Goal: Task Accomplishment & Management: Use online tool/utility

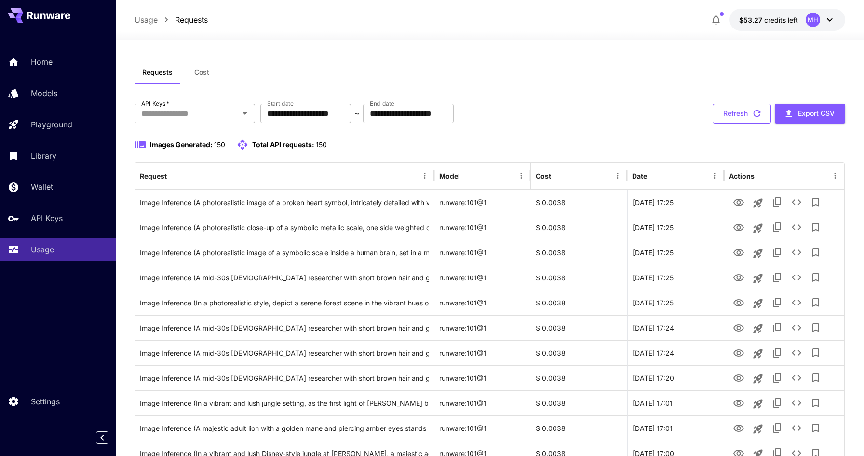
click at [744, 116] on button "Refresh" at bounding box center [742, 114] width 58 height 20
click at [831, 20] on icon at bounding box center [830, 20] width 12 height 12
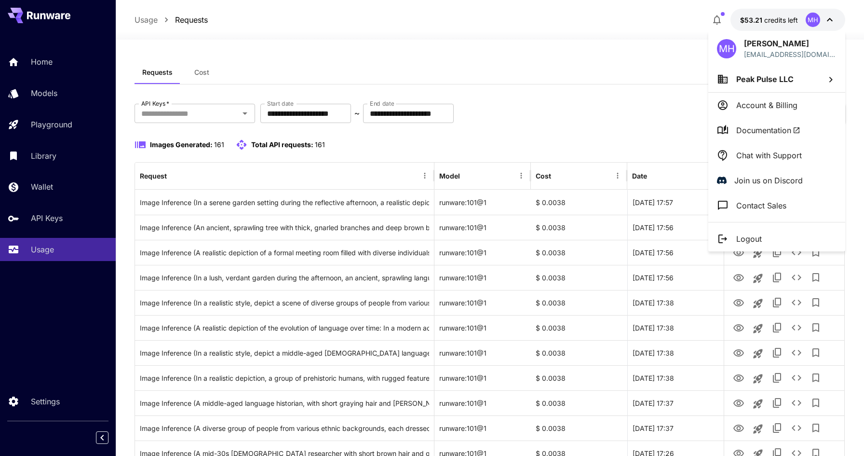
click at [621, 64] on div at bounding box center [432, 228] width 864 height 456
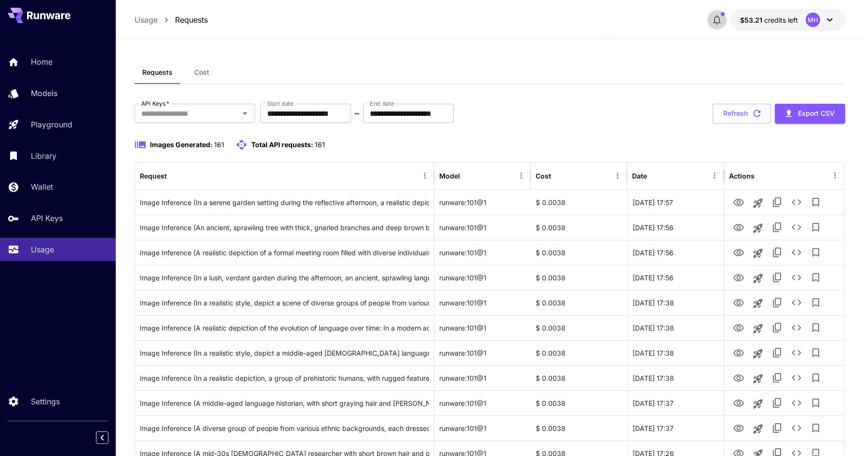
click at [716, 23] on icon "button" at bounding box center [717, 20] width 8 height 10
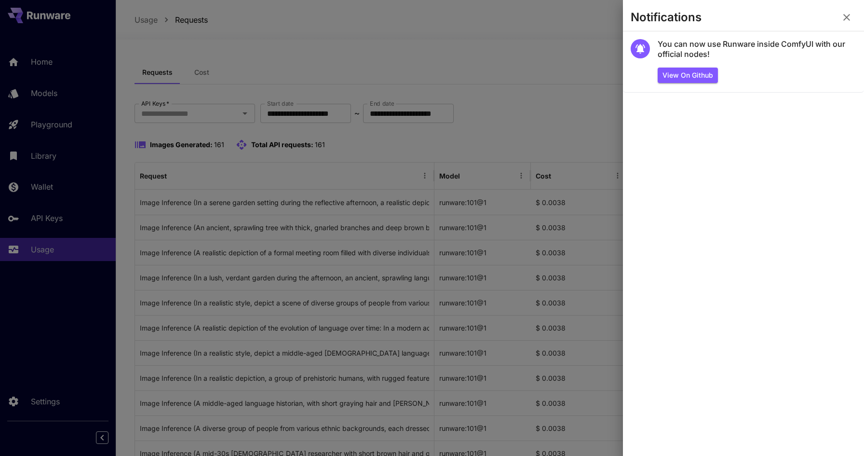
click at [569, 77] on div at bounding box center [432, 228] width 864 height 456
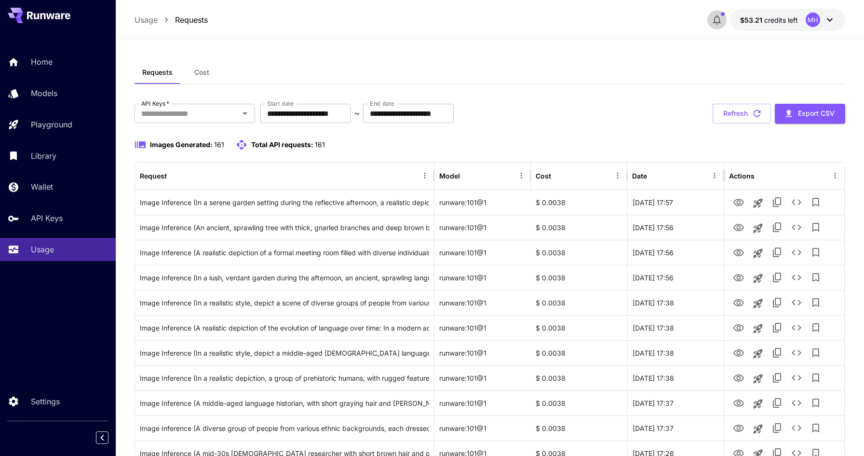
click at [716, 18] on icon "button" at bounding box center [717, 20] width 12 height 12
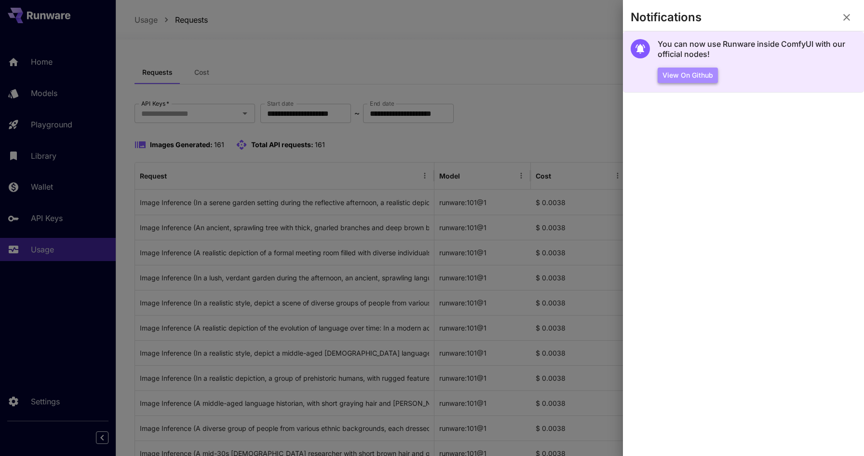
click at [691, 72] on button "View on Github" at bounding box center [688, 75] width 60 height 16
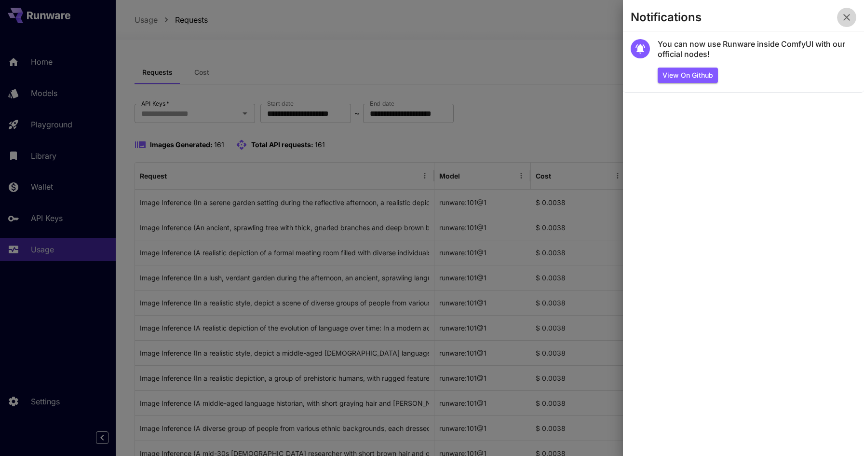
click at [843, 17] on icon "button" at bounding box center [847, 18] width 12 height 12
